Goal: Task Accomplishment & Management: Use online tool/utility

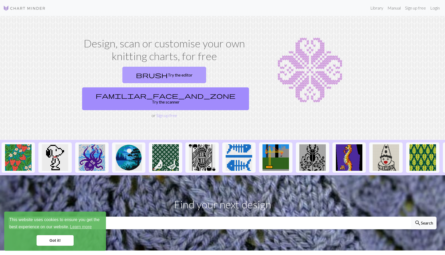
click at [136, 67] on link "brush Try the editor" at bounding box center [164, 75] width 84 height 16
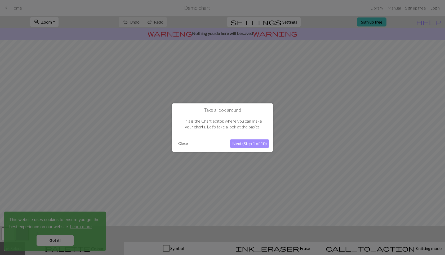
click at [185, 142] on button "Close" at bounding box center [183, 144] width 14 height 8
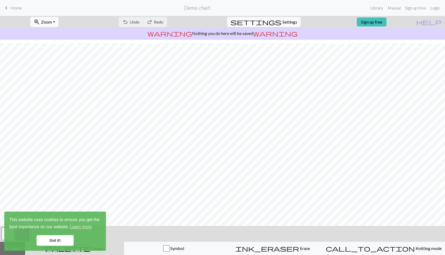
scroll to position [7, 0]
click at [71, 243] on link "Got it!" at bounding box center [55, 240] width 37 height 11
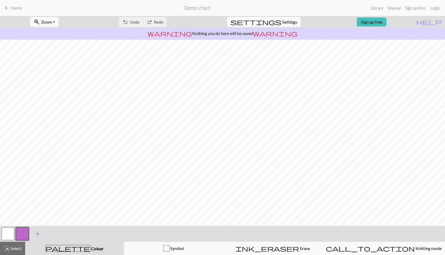
click at [33, 233] on button "add Add a colour" at bounding box center [37, 233] width 13 height 13
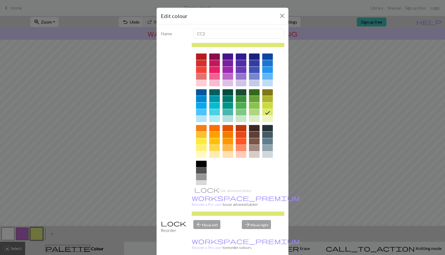
click at [203, 163] on div at bounding box center [201, 164] width 11 height 6
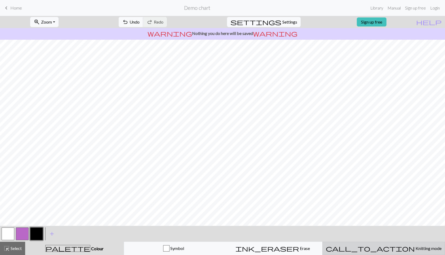
click at [415, 247] on span "Knitting mode" at bounding box center [428, 248] width 27 height 5
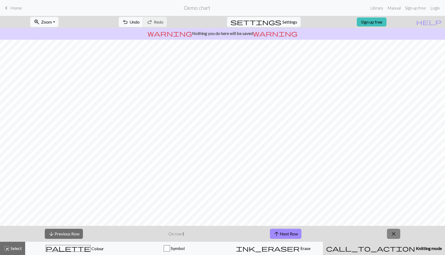
click at [392, 230] on span "close" at bounding box center [393, 233] width 6 height 7
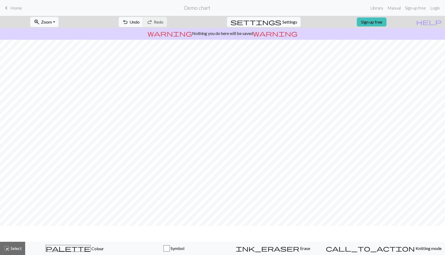
scroll to position [0, 0]
click at [282, 24] on span "Settings" at bounding box center [289, 22] width 15 height 6
select select "aran"
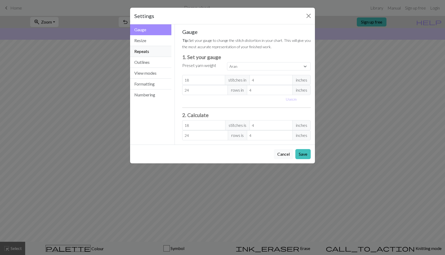
click at [139, 51] on button "Repeats" at bounding box center [150, 51] width 41 height 11
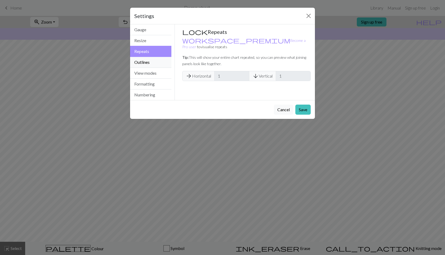
click at [147, 61] on button "Outlines" at bounding box center [150, 62] width 41 height 11
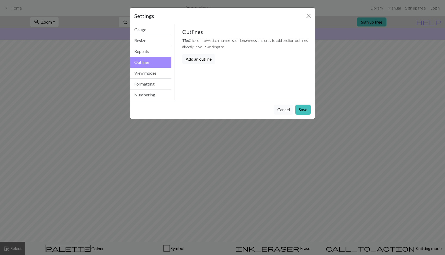
click at [284, 110] on button "Cancel" at bounding box center [283, 110] width 19 height 10
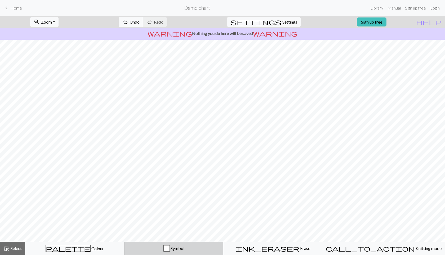
click at [213, 247] on div "Symbol" at bounding box center [174, 248] width 92 height 6
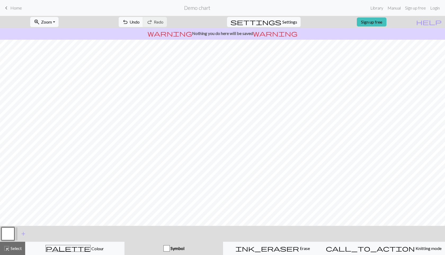
click at [213, 247] on div "Symbol" at bounding box center [174, 248] width 92 height 6
click at [17, 5] on span "Home" at bounding box center [16, 7] width 12 height 5
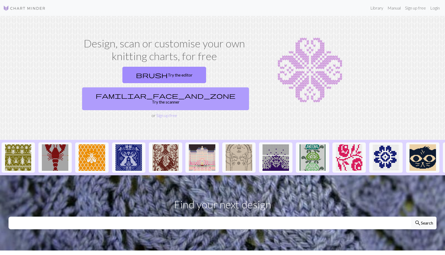
click at [181, 87] on link "familiar_face_and_zone Try the scanner" at bounding box center [165, 98] width 167 height 23
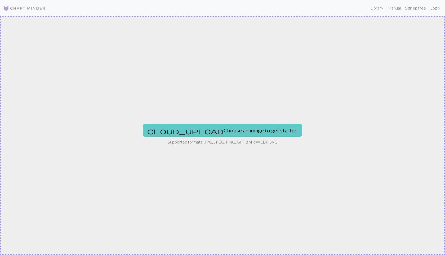
click at [208, 131] on button "cloud_upload Choose an image to get started" at bounding box center [222, 130] width 159 height 13
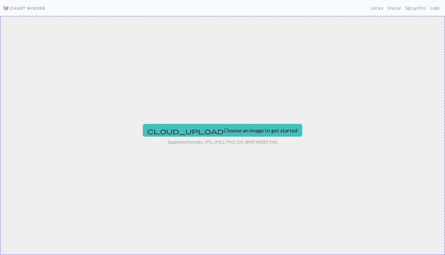
type input "C:\fakepath\Képernyőfotó 2025-08-28 - 18.45.37.png"
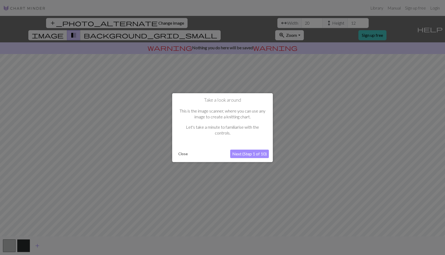
click at [239, 154] on button "Next (Step 1 of 10)" at bounding box center [249, 154] width 39 height 8
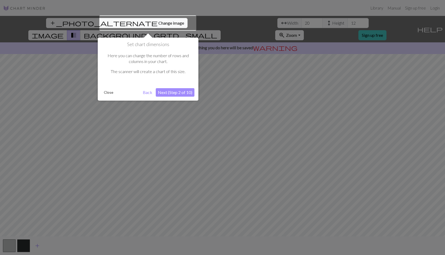
click at [166, 92] on button "Next (Step 2 of 10)" at bounding box center [175, 92] width 39 height 8
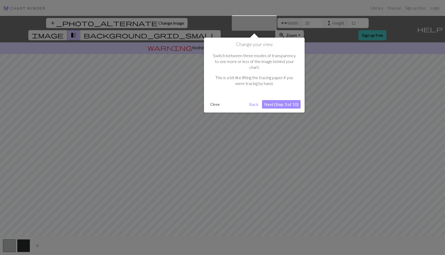
click at [274, 100] on button "Next (Step 3 of 10)" at bounding box center [281, 104] width 39 height 8
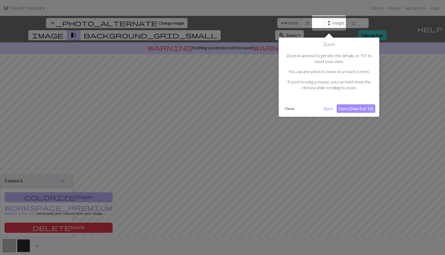
click at [364, 108] on button "Next (Step 4 of 10)" at bounding box center [356, 108] width 39 height 8
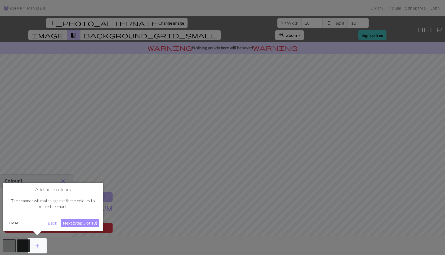
click at [77, 224] on button "Next (Step 5 of 10)" at bounding box center [80, 223] width 39 height 8
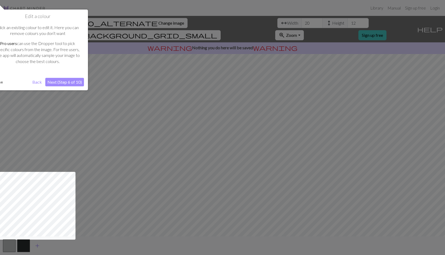
click at [63, 84] on button "Next (Step 6 of 10)" at bounding box center [64, 82] width 39 height 8
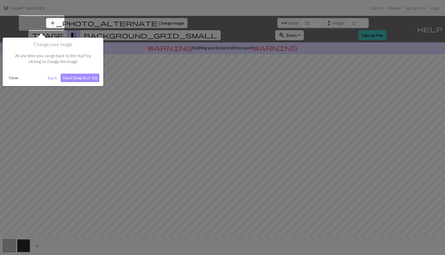
click at [69, 78] on button "Next (Step 8 of 10)" at bounding box center [80, 78] width 39 height 8
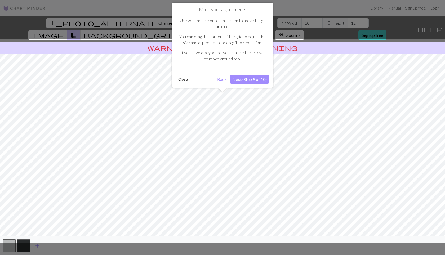
click at [255, 82] on button "Next (Step 9 of 10)" at bounding box center [249, 79] width 39 height 8
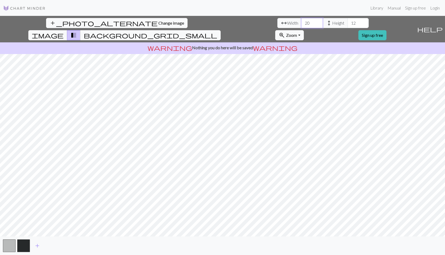
click at [301, 22] on input "20" at bounding box center [311, 23] width 21 height 10
drag, startPoint x: 134, startPoint y: 23, endPoint x: 128, endPoint y: 23, distance: 6.6
click at [301, 23] on input "20" at bounding box center [311, 23] width 21 height 10
type input "40"
drag, startPoint x: 181, startPoint y: 24, endPoint x: 174, endPoint y: 24, distance: 6.6
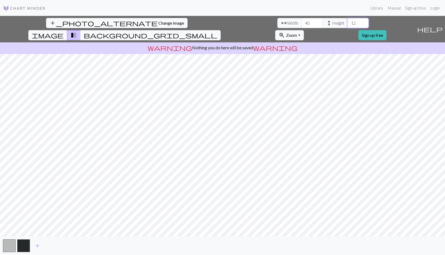
click at [347, 24] on input "12" at bounding box center [357, 23] width 21 height 10
drag, startPoint x: 181, startPoint y: 24, endPoint x: 173, endPoint y: 24, distance: 8.7
click at [347, 24] on input "20" at bounding box center [357, 23] width 21 height 10
type input "30"
click at [303, 30] on button "zoom_in Zoom Zoom" at bounding box center [289, 35] width 28 height 10
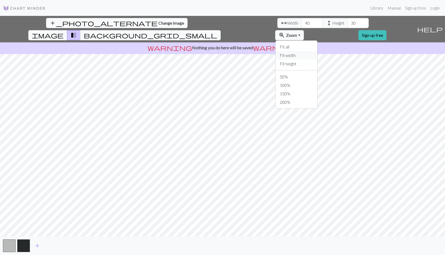
click at [317, 51] on button "Fit width" at bounding box center [296, 55] width 42 height 8
click at [297, 33] on span "Zoom" at bounding box center [291, 35] width 11 height 5
click at [317, 43] on button "Fit all" at bounding box center [296, 47] width 42 height 8
click at [285, 32] on span "zoom_in" at bounding box center [282, 35] width 6 height 7
click at [317, 73] on button "50%" at bounding box center [296, 77] width 42 height 8
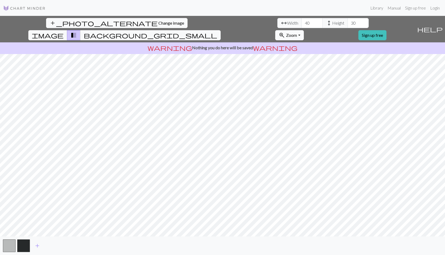
click at [303, 30] on button "zoom_in Zoom Zoom" at bounding box center [289, 35] width 28 height 10
click at [317, 81] on button "100%" at bounding box center [296, 85] width 42 height 8
click at [217, 32] on span "background_grid_small" at bounding box center [150, 35] width 133 height 7
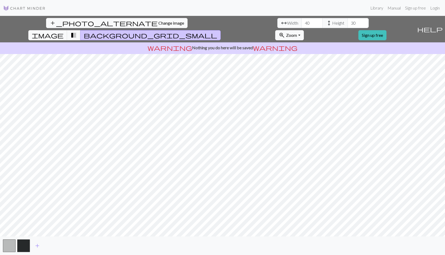
click at [217, 32] on span "background_grid_small" at bounding box center [150, 35] width 133 height 7
click at [77, 32] on span "transition_fade" at bounding box center [73, 35] width 6 height 7
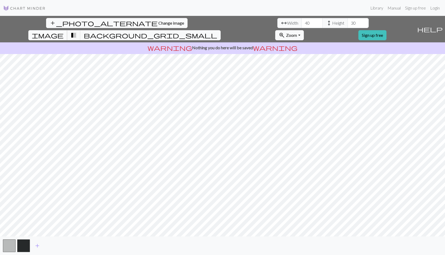
click at [64, 32] on span "image" at bounding box center [48, 35] width 32 height 7
click at [77, 32] on span "transition_fade" at bounding box center [73, 35] width 6 height 7
click at [303, 30] on button "zoom_in Zoom Zoom" at bounding box center [289, 35] width 28 height 10
click at [217, 32] on span "background_grid_small" at bounding box center [150, 35] width 133 height 7
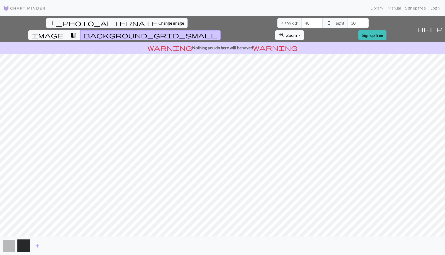
click at [14, 243] on button "button" at bounding box center [9, 245] width 13 height 13
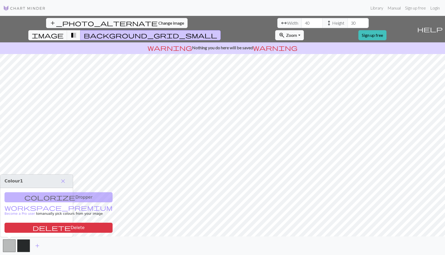
click at [41, 195] on div "colorize Dropper workspace_premium Become a Pro user to manually pick colours f…" at bounding box center [36, 212] width 73 height 49
click at [67, 179] on button "close" at bounding box center [62, 181] width 11 height 9
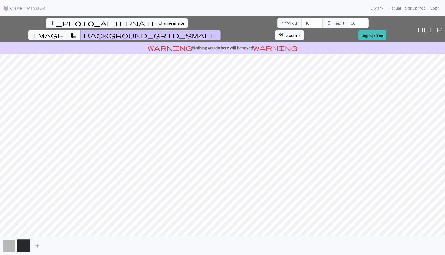
click at [10, 244] on button "button" at bounding box center [9, 245] width 13 height 13
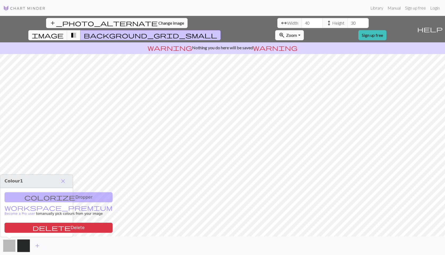
click at [10, 244] on button "button" at bounding box center [9, 245] width 13 height 13
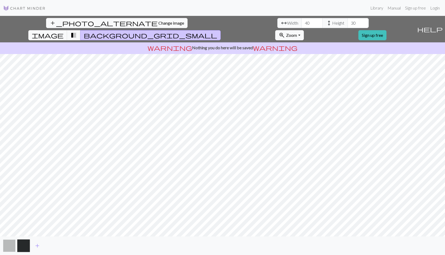
click at [10, 244] on button "button" at bounding box center [9, 245] width 13 height 13
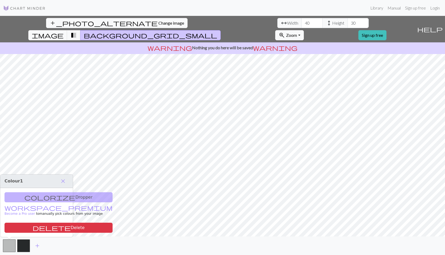
click at [76, 239] on div "add" at bounding box center [222, 245] width 445 height 19
click at [63, 180] on span "close" at bounding box center [63, 180] width 6 height 7
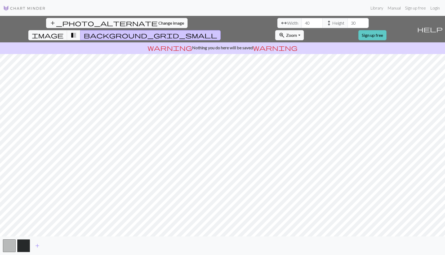
click at [386, 30] on link "Sign up free" at bounding box center [372, 35] width 28 height 10
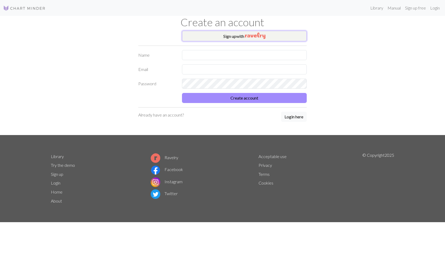
click at [216, 37] on button "Sign up with" at bounding box center [244, 36] width 125 height 11
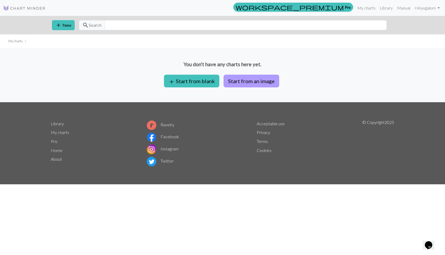
click at [237, 82] on button "Start from an image" at bounding box center [251, 81] width 56 height 13
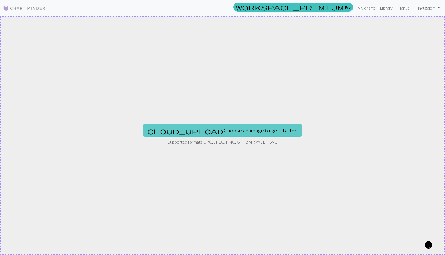
click at [228, 126] on button "cloud_upload Choose an image to get started" at bounding box center [222, 130] width 159 height 13
type input "C:\fakepath\Képernyőfotó 2025-08-28 - 18.45.37.png"
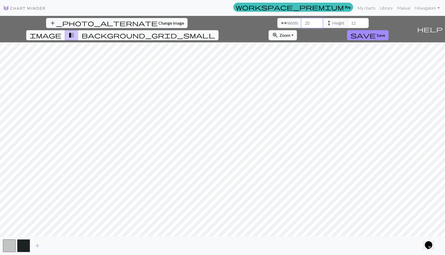
drag, startPoint x: 137, startPoint y: 23, endPoint x: 131, endPoint y: 23, distance: 6.9
click at [301, 23] on input "20" at bounding box center [311, 23] width 21 height 10
type input "36"
drag, startPoint x: 184, startPoint y: 25, endPoint x: 174, endPoint y: 25, distance: 9.8
click at [347, 25] on input "12" at bounding box center [357, 23] width 21 height 10
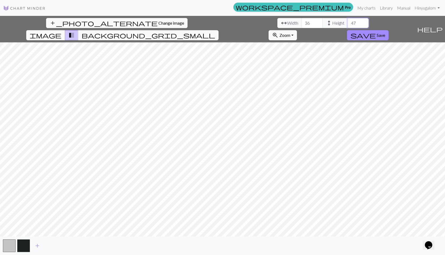
click at [347, 24] on input "47" at bounding box center [357, 23] width 21 height 10
click at [347, 24] on input "46" at bounding box center [357, 23] width 21 height 10
click at [347, 24] on input "45" at bounding box center [357, 23] width 21 height 10
click at [347, 24] on input "44" at bounding box center [357, 23] width 21 height 10
click at [347, 24] on input "43" at bounding box center [357, 23] width 21 height 10
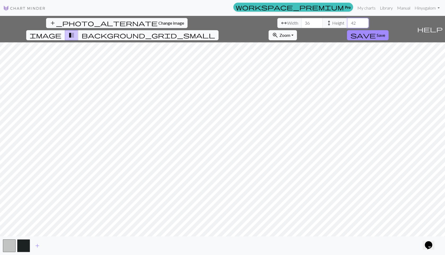
click at [347, 24] on input "42" at bounding box center [357, 23] width 21 height 10
drag, startPoint x: 185, startPoint y: 24, endPoint x: 176, endPoint y: 24, distance: 9.0
click at [347, 24] on input "42" at bounding box center [357, 23] width 21 height 10
type input "40"
click at [11, 248] on button "button" at bounding box center [9, 245] width 13 height 13
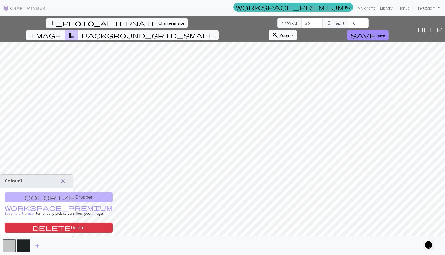
click at [64, 181] on span "close" at bounding box center [63, 180] width 6 height 7
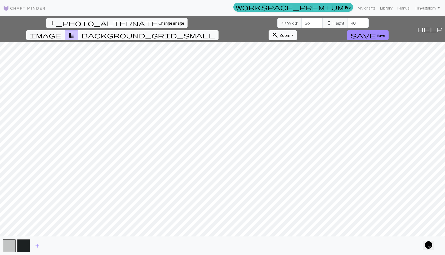
click at [215, 32] on span "background_grid_small" at bounding box center [148, 35] width 133 height 7
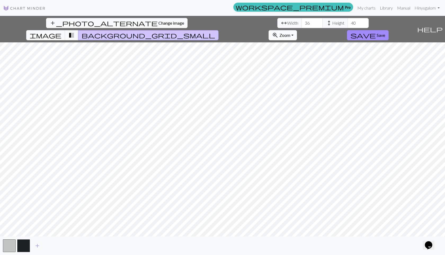
click at [297, 30] on button "zoom_in Zoom Zoom" at bounding box center [282, 35] width 28 height 10
click at [385, 33] on span "Save" at bounding box center [381, 35] width 8 height 5
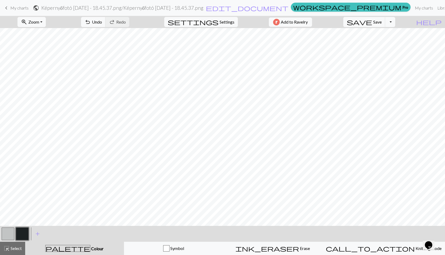
click at [8, 231] on button "button" at bounding box center [8, 233] width 13 height 13
click at [22, 236] on button "button" at bounding box center [22, 233] width 13 height 13
click at [19, 237] on button "button" at bounding box center [22, 233] width 13 height 13
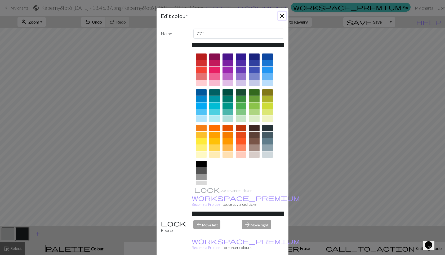
click at [283, 17] on button "Close" at bounding box center [282, 16] width 8 height 8
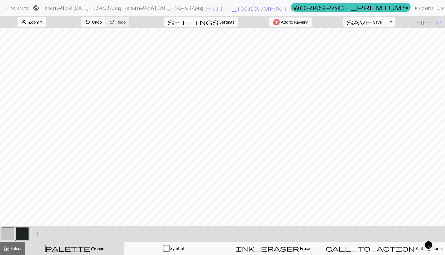
click at [9, 236] on button "button" at bounding box center [8, 233] width 13 height 13
click at [21, 232] on button "button" at bounding box center [22, 233] width 13 height 13
click at [11, 231] on button "button" at bounding box center [8, 233] width 13 height 13
click at [22, 236] on button "button" at bounding box center [22, 233] width 13 height 13
click at [10, 234] on button "button" at bounding box center [8, 233] width 13 height 13
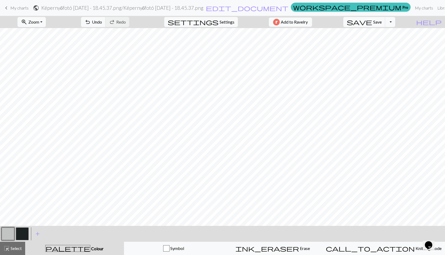
click at [23, 236] on button "button" at bounding box center [22, 233] width 13 height 13
click at [11, 233] on button "button" at bounding box center [8, 233] width 13 height 13
click at [20, 236] on button "button" at bounding box center [22, 233] width 13 height 13
click at [10, 235] on button "button" at bounding box center [8, 233] width 13 height 13
click at [24, 228] on button "button" at bounding box center [22, 233] width 13 height 13
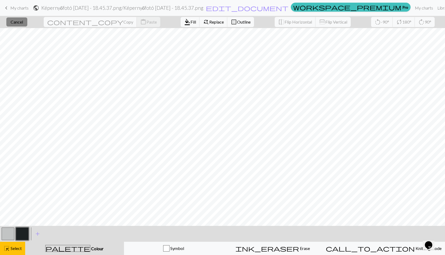
click at [20, 19] on span "Cancel" at bounding box center [17, 21] width 12 height 5
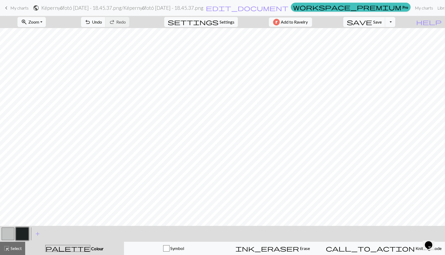
click at [10, 235] on button "button" at bounding box center [8, 233] width 13 height 13
click at [31, 235] on button "add Add a colour" at bounding box center [37, 233] width 13 height 13
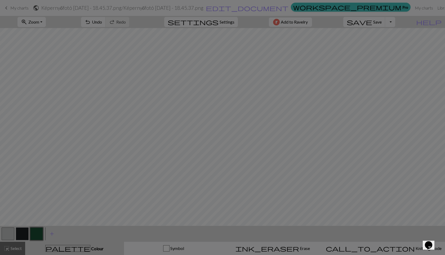
click at [25, 235] on div "Edit colour Name CC2 Use advanced picker workspace_premium Become a Pro user to…" at bounding box center [222, 127] width 445 height 255
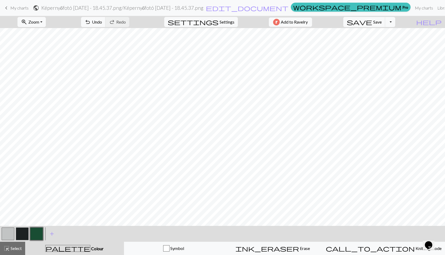
click at [20, 237] on button "button" at bounding box center [22, 233] width 13 height 13
click at [11, 236] on button "button" at bounding box center [8, 233] width 13 height 13
click at [25, 235] on button "button" at bounding box center [22, 233] width 13 height 13
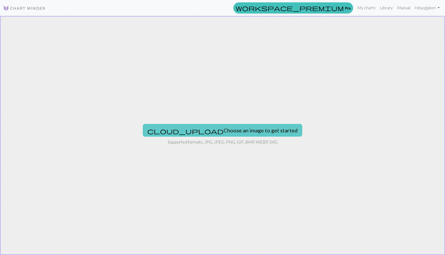
click at [210, 132] on button "cloud_upload Choose an image to get started" at bounding box center [222, 130] width 159 height 13
click at [197, 128] on button "cloud_upload Choose an image to get started" at bounding box center [222, 130] width 159 height 13
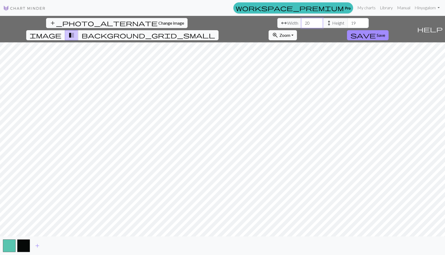
click at [301, 25] on input "20" at bounding box center [311, 23] width 21 height 10
drag, startPoint x: 137, startPoint y: 22, endPoint x: 130, endPoint y: 23, distance: 6.6
click at [301, 23] on input "20" at bounding box center [311, 23] width 21 height 10
type input "36"
drag, startPoint x: 185, startPoint y: 23, endPoint x: 175, endPoint y: 23, distance: 10.3
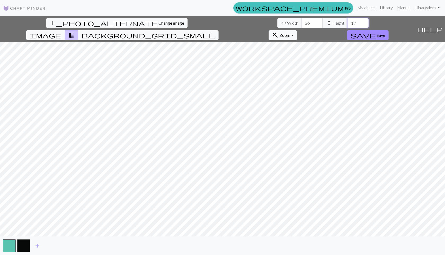
click at [347, 23] on input "19" at bounding box center [357, 23] width 21 height 10
type input "42"
click at [36, 245] on span "add" at bounding box center [37, 245] width 6 height 7
click at [301, 21] on input "37" at bounding box center [311, 23] width 21 height 10
click at [301, 21] on input "38" at bounding box center [311, 23] width 21 height 10
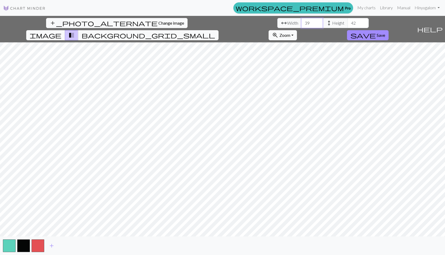
click at [301, 21] on input "39" at bounding box center [311, 23] width 21 height 10
type input "40"
click at [301, 22] on input "40" at bounding box center [311, 23] width 21 height 10
click at [347, 21] on input "43" at bounding box center [357, 23] width 21 height 10
click at [347, 21] on input "44" at bounding box center [357, 23] width 21 height 10
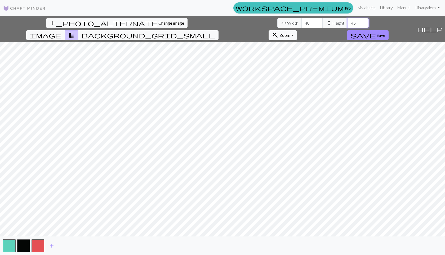
click at [347, 21] on input "45" at bounding box center [357, 23] width 21 height 10
click at [347, 21] on input "46" at bounding box center [357, 23] width 21 height 10
click at [347, 21] on input "47" at bounding box center [357, 23] width 21 height 10
type input "48"
click at [347, 21] on input "48" at bounding box center [357, 23] width 21 height 10
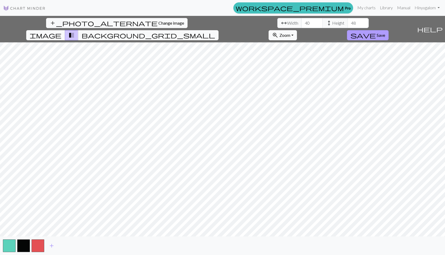
click at [376, 32] on span "save" at bounding box center [362, 35] width 25 height 7
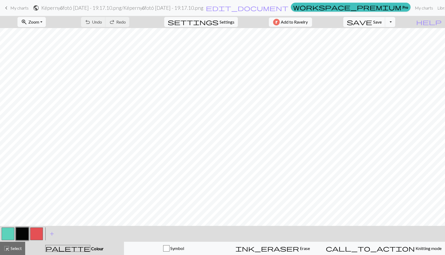
click at [14, 233] on button "button" at bounding box center [8, 233] width 13 height 13
click at [23, 233] on button "button" at bounding box center [22, 233] width 13 height 13
click at [5, 232] on button "button" at bounding box center [8, 233] width 13 height 13
click at [21, 235] on button "button" at bounding box center [22, 233] width 13 height 13
click at [6, 236] on button "button" at bounding box center [8, 233] width 13 height 13
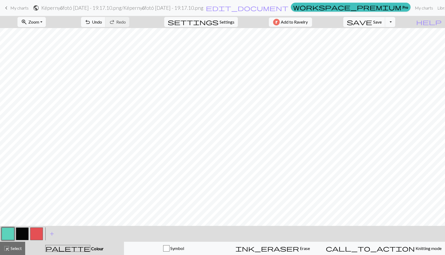
click at [23, 238] on button "button" at bounding box center [22, 233] width 13 height 13
click at [7, 235] on button "button" at bounding box center [8, 233] width 13 height 13
click at [22, 231] on button "button" at bounding box center [22, 233] width 13 height 13
click at [7, 235] on button "button" at bounding box center [8, 233] width 13 height 13
click at [23, 230] on button "button" at bounding box center [22, 233] width 13 height 13
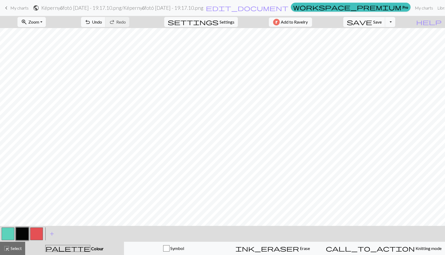
click at [7, 234] on button "button" at bounding box center [8, 233] width 13 height 13
click at [26, 240] on button "button" at bounding box center [22, 233] width 13 height 13
click at [14, 233] on button "button" at bounding box center [8, 233] width 13 height 13
click at [25, 235] on button "button" at bounding box center [22, 233] width 13 height 13
click at [10, 231] on button "button" at bounding box center [8, 233] width 13 height 13
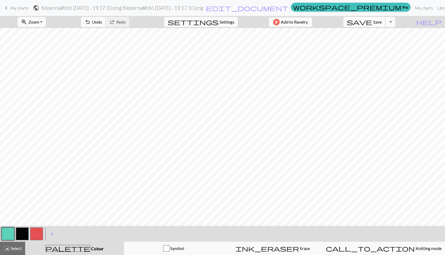
click at [372, 24] on span "save" at bounding box center [359, 21] width 25 height 7
click at [21, 236] on button "button" at bounding box center [22, 233] width 13 height 13
click at [14, 229] on button "button" at bounding box center [8, 233] width 13 height 13
click at [20, 229] on button "button" at bounding box center [22, 233] width 13 height 13
click at [13, 231] on button "button" at bounding box center [8, 233] width 13 height 13
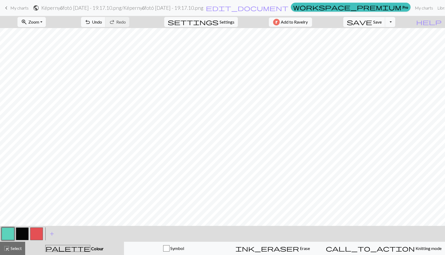
click at [26, 230] on button "button" at bounding box center [22, 233] width 13 height 13
click at [5, 231] on button "button" at bounding box center [8, 233] width 13 height 13
click at [20, 236] on button "button" at bounding box center [22, 233] width 13 height 13
click at [6, 233] on button "button" at bounding box center [8, 233] width 13 height 13
click at [27, 233] on button "button" at bounding box center [22, 233] width 13 height 13
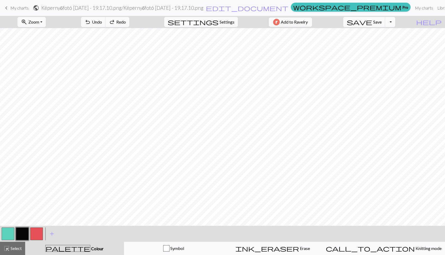
click at [10, 233] on button "button" at bounding box center [8, 233] width 13 height 13
click at [22, 233] on button "button" at bounding box center [22, 233] width 13 height 13
click at [7, 236] on button "button" at bounding box center [8, 233] width 13 height 13
click at [22, 231] on button "button" at bounding box center [22, 233] width 13 height 13
click at [12, 231] on button "button" at bounding box center [8, 233] width 13 height 13
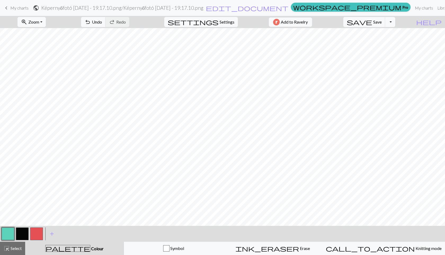
click at [24, 232] on button "button" at bounding box center [22, 233] width 13 height 13
click at [383, 23] on button "save Save Save" at bounding box center [364, 22] width 42 height 10
click at [384, 26] on button "save Save Save" at bounding box center [364, 22] width 42 height 10
click at [395, 24] on button "Toggle Dropdown" at bounding box center [390, 22] width 10 height 10
click at [391, 40] on button "save_alt Download" at bounding box center [350, 42] width 87 height 8
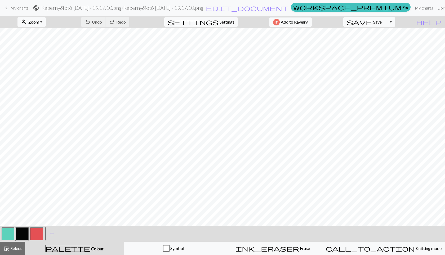
click at [24, 234] on button "button" at bounding box center [22, 233] width 13 height 13
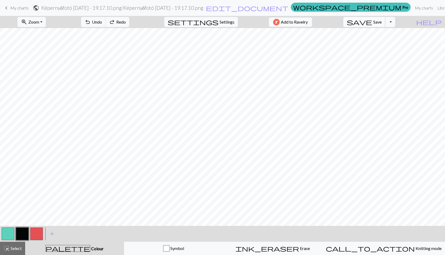
click at [382, 21] on span "Save" at bounding box center [377, 21] width 8 height 5
click at [395, 22] on button "Toggle Dropdown" at bounding box center [390, 22] width 10 height 10
click at [382, 41] on button "save_alt Download" at bounding box center [350, 42] width 87 height 8
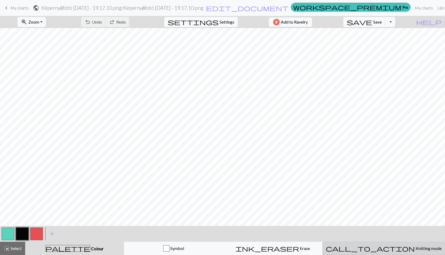
click at [384, 245] on div "call_to_action Knitting mode Knitting mode" at bounding box center [384, 248] width 116 height 6
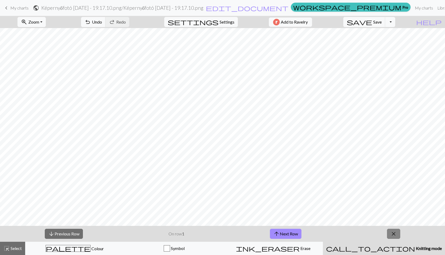
click at [392, 233] on span "close" at bounding box center [393, 233] width 6 height 7
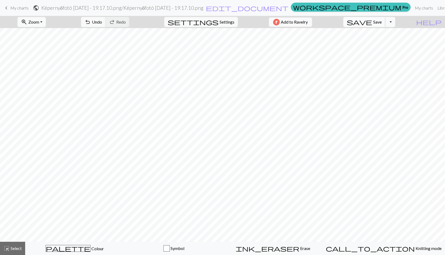
click at [382, 22] on span "Save" at bounding box center [377, 21] width 8 height 5
click at [359, 11] on div "Chart saved" at bounding box center [222, 10] width 445 height 21
click at [413, 8] on link "My charts" at bounding box center [424, 8] width 23 height 11
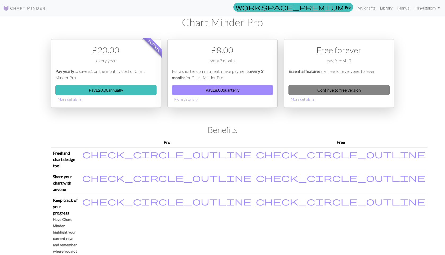
click at [328, 91] on link "Continue to free version" at bounding box center [338, 90] width 101 height 10
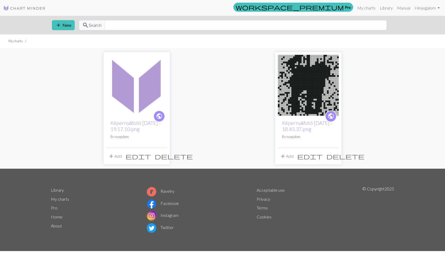
click at [335, 154] on span "delete" at bounding box center [345, 156] width 38 height 7
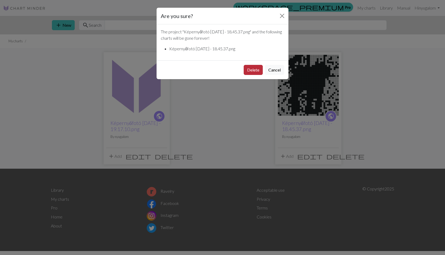
click at [249, 70] on button "Delete" at bounding box center [253, 70] width 19 height 10
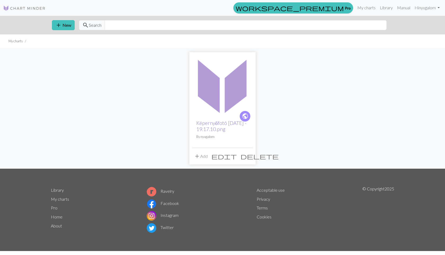
click at [206, 127] on link "Képernyőfotó [DATE] - 19.17.10.png" at bounding box center [221, 126] width 50 height 12
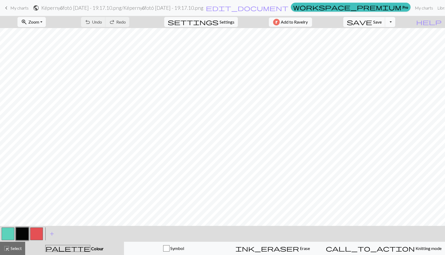
click at [395, 18] on button "Toggle Dropdown" at bounding box center [390, 22] width 10 height 10
click at [392, 39] on button "save_alt Download" at bounding box center [350, 42] width 87 height 8
click at [12, 233] on button "button" at bounding box center [8, 233] width 13 height 13
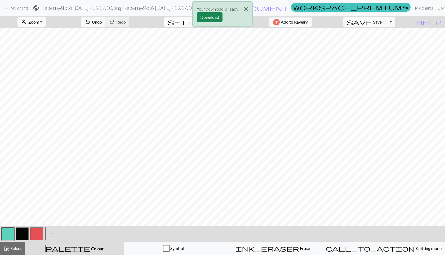
click at [19, 230] on button "button" at bounding box center [22, 233] width 13 height 13
click at [8, 231] on button "button" at bounding box center [8, 233] width 13 height 13
click at [20, 234] on button "button" at bounding box center [22, 233] width 13 height 13
click at [37, 236] on button "button" at bounding box center [36, 233] width 13 height 13
click at [20, 231] on button "button" at bounding box center [22, 233] width 13 height 13
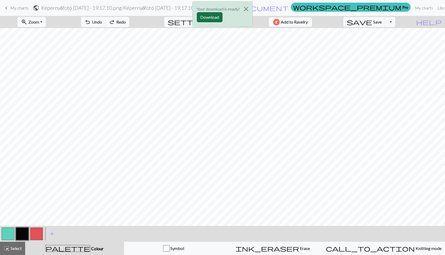
click at [209, 17] on button "Download" at bounding box center [210, 17] width 26 height 10
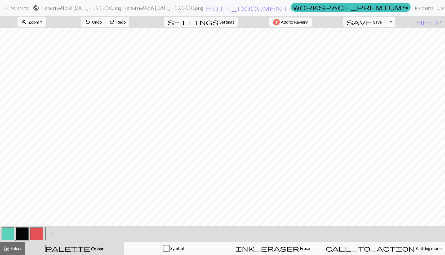
click at [395, 22] on button "Toggle Dropdown" at bounding box center [390, 22] width 10 height 10
click at [388, 40] on button "save_alt Download" at bounding box center [350, 42] width 87 height 8
click at [383, 23] on button "save Save Save" at bounding box center [364, 22] width 42 height 10
click at [6, 235] on button "button" at bounding box center [8, 233] width 13 height 13
click at [27, 233] on button "button" at bounding box center [22, 233] width 13 height 13
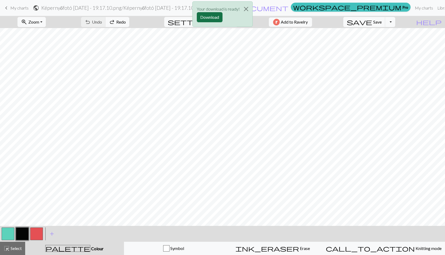
click at [207, 17] on button "Download" at bounding box center [210, 17] width 26 height 10
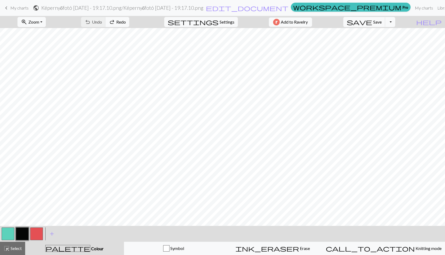
click at [6, 238] on button "button" at bounding box center [8, 233] width 13 height 13
click at [383, 20] on button "save Save Save" at bounding box center [364, 22] width 42 height 10
click at [395, 22] on button "Toggle Dropdown" at bounding box center [390, 22] width 10 height 10
click at [390, 40] on button "save_alt Download" at bounding box center [350, 42] width 87 height 8
click at [27, 238] on button "button" at bounding box center [22, 233] width 13 height 13
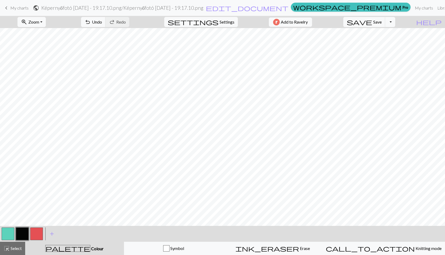
click at [6, 231] on button "button" at bounding box center [8, 233] width 13 height 13
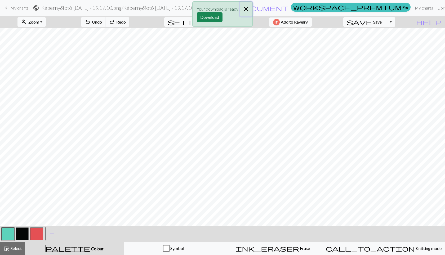
click at [247, 6] on button "Close" at bounding box center [246, 9] width 13 height 15
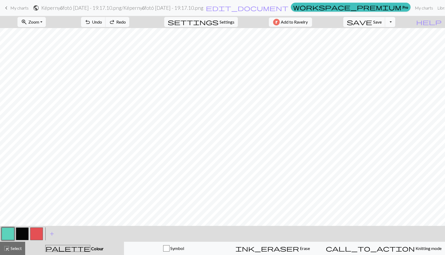
click at [395, 21] on button "Toggle Dropdown" at bounding box center [390, 22] width 10 height 10
click at [384, 43] on button "save_alt Download" at bounding box center [350, 42] width 87 height 8
click at [382, 20] on div "Your download is being prepared..." at bounding box center [222, 12] width 445 height 25
click at [382, 20] on span "Save" at bounding box center [377, 21] width 8 height 5
click at [395, 22] on button "Toggle Dropdown" at bounding box center [390, 22] width 10 height 10
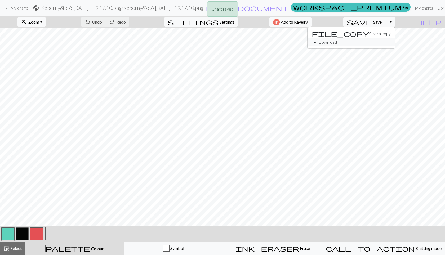
click at [386, 39] on button "save_alt Download" at bounding box center [350, 42] width 87 height 8
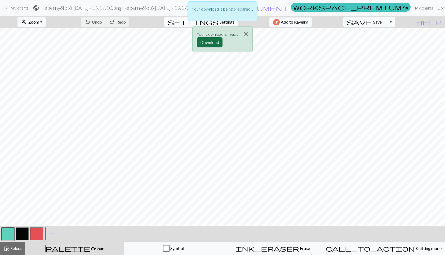
click at [211, 42] on button "Download" at bounding box center [210, 42] width 26 height 10
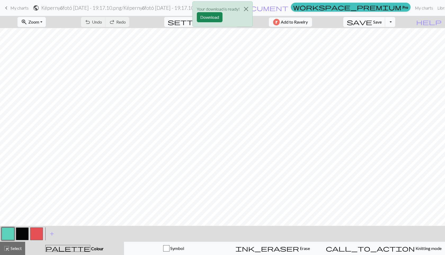
click at [19, 238] on button "button" at bounding box center [22, 233] width 13 height 13
click at [8, 235] on button "button" at bounding box center [8, 233] width 13 height 13
click at [17, 234] on button "button" at bounding box center [22, 233] width 13 height 13
click at [384, 23] on div "Your download is ready! Download" at bounding box center [222, 15] width 445 height 31
click at [380, 22] on div "Your download is ready! Download" at bounding box center [222, 15] width 445 height 31
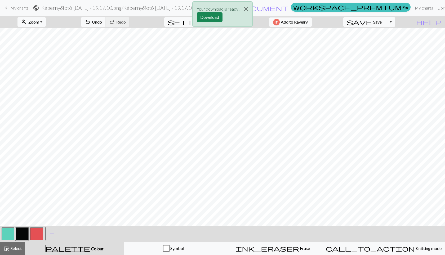
click at [399, 21] on div "Your download is ready! Download" at bounding box center [222, 15] width 445 height 31
click at [381, 20] on div "Your download is ready! Download" at bounding box center [222, 15] width 445 height 31
click at [378, 26] on div "Your download is ready! Download" at bounding box center [222, 15] width 445 height 31
click at [376, 21] on div "Your download is ready! Download" at bounding box center [222, 15] width 445 height 31
click at [379, 20] on div "Your download is ready! Download" at bounding box center [222, 15] width 445 height 31
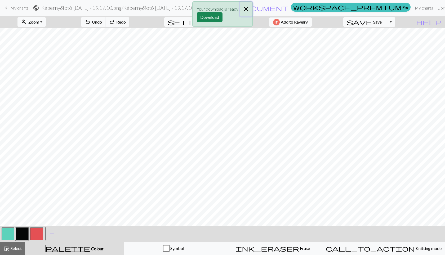
click at [246, 8] on button "Close" at bounding box center [246, 9] width 13 height 15
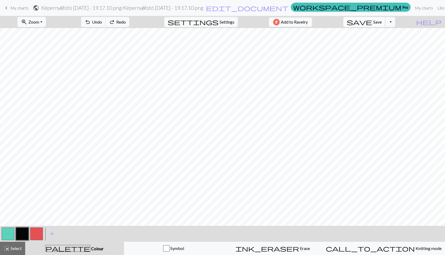
click at [372, 23] on span "save" at bounding box center [359, 21] width 25 height 7
click at [283, 6] on div "Chart saved" at bounding box center [222, 10] width 445 height 21
click at [280, 6] on span "edit_document" at bounding box center [247, 7] width 83 height 7
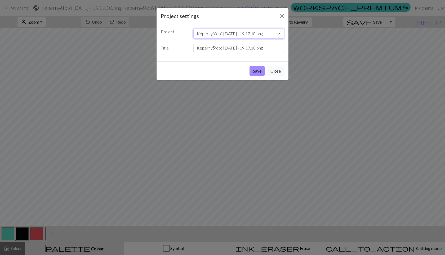
click at [233, 33] on select "Képernyőfotó [DATE] - 19.17.10.png" at bounding box center [238, 34] width 91 height 10
click at [231, 45] on input "Képernyőfotó [DATE] - 19.17.10.png" at bounding box center [238, 48] width 91 height 10
click at [232, 47] on input "Képernyőfotó [DATE] - 19.17.10.png" at bounding box center [238, 48] width 91 height 10
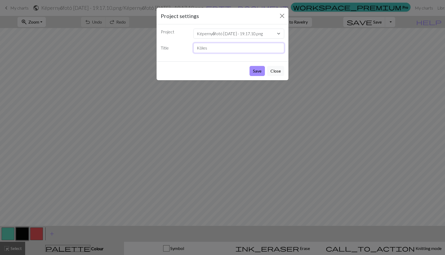
type input "Köles"
click at [249, 66] on button "Save" at bounding box center [256, 71] width 15 height 10
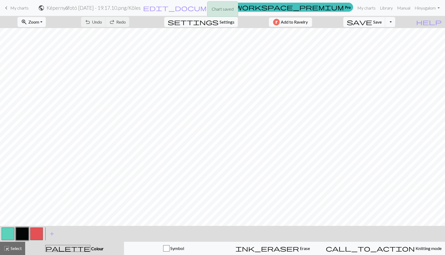
click at [242, 8] on div "Chart saved" at bounding box center [222, 10] width 445 height 21
click at [237, 9] on div "Chart saved" at bounding box center [222, 8] width 31 height 15
click at [226, 9] on span "edit_document" at bounding box center [184, 7] width 83 height 7
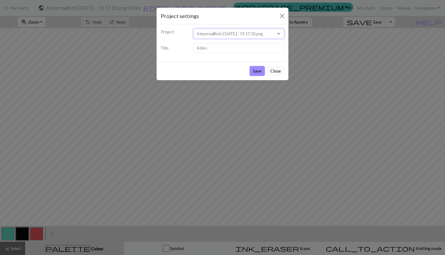
click at [231, 30] on select "Képernyőfotó [DATE] - 19.17.10.png" at bounding box center [238, 34] width 91 height 10
click at [270, 71] on button "Close" at bounding box center [275, 71] width 17 height 10
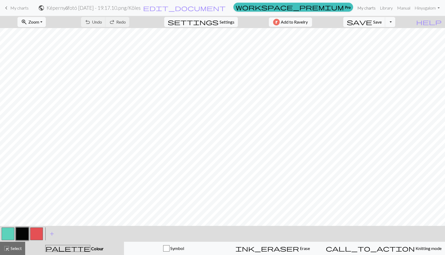
click at [368, 6] on link "My charts" at bounding box center [366, 8] width 23 height 11
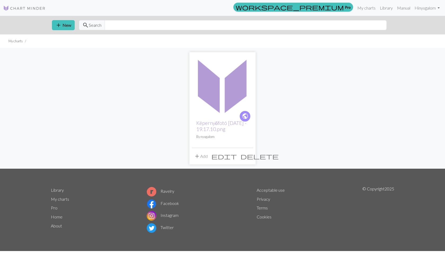
click at [237, 153] on span "edit" at bounding box center [223, 156] width 25 height 7
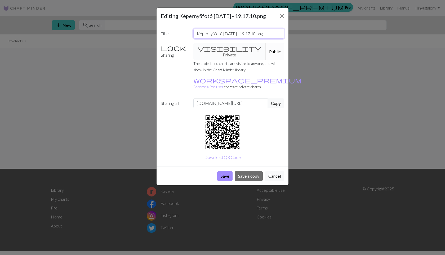
click at [220, 31] on input "Képernyőfotó [DATE] - 19.17.10.png" at bounding box center [238, 34] width 91 height 10
type input "Köles_pulcsi"
click at [227, 171] on button "Save" at bounding box center [224, 176] width 15 height 10
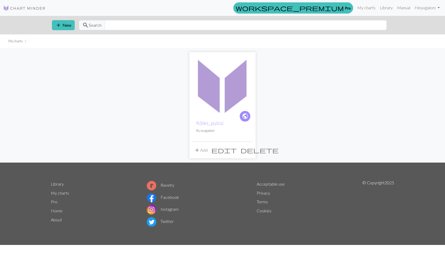
click at [205, 127] on div "public Köles_pulcsi By nyugalom" at bounding box center [222, 129] width 61 height 26
click at [204, 124] on link "Köles_pulcsi" at bounding box center [209, 123] width 27 height 6
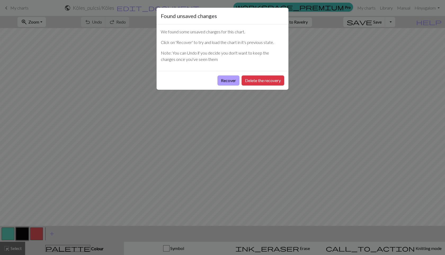
click at [231, 82] on button "Recover" at bounding box center [228, 80] width 22 height 10
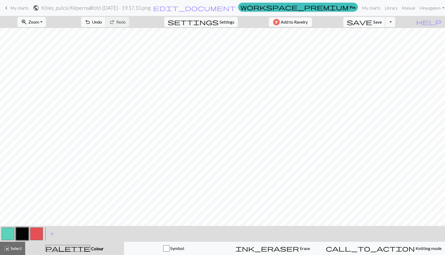
click at [372, 24] on span "save" at bounding box center [359, 21] width 25 height 7
click at [34, 232] on button "button" at bounding box center [36, 233] width 13 height 13
click at [23, 234] on button "button" at bounding box center [22, 233] width 13 height 13
